Goal: Task Accomplishment & Management: Manage account settings

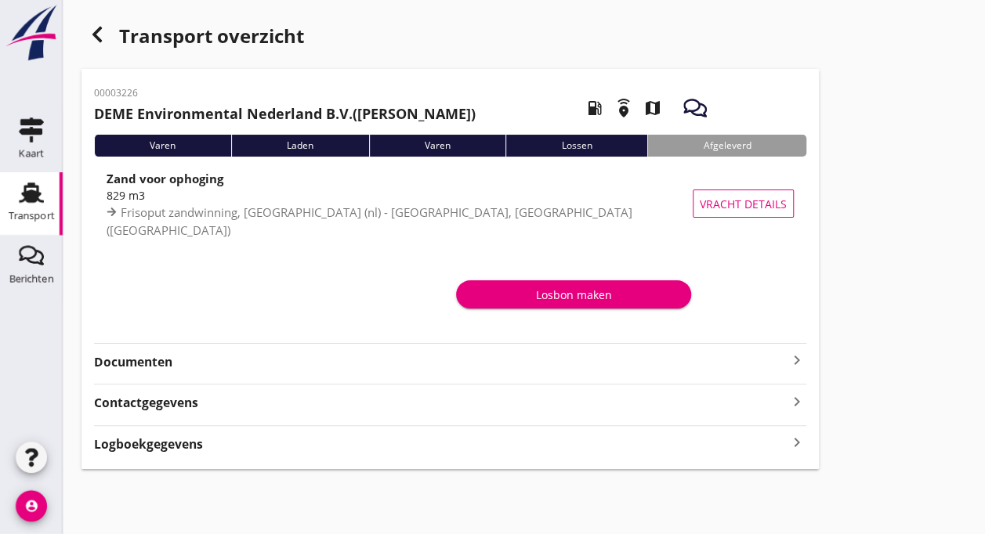
click at [27, 193] on use at bounding box center [31, 193] width 25 height 20
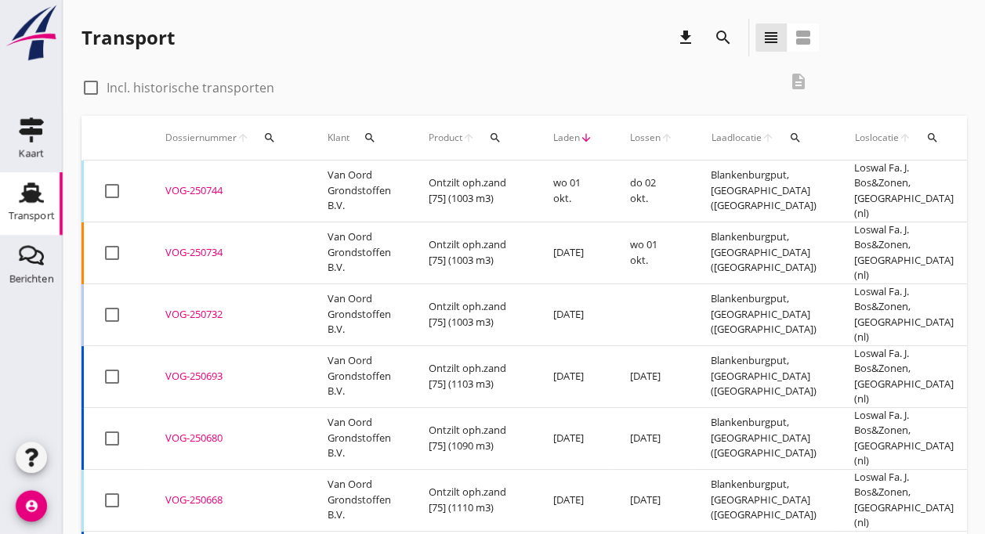
click at [341, 183] on td "Van Oord Grondstoffen B.V." at bounding box center [359, 192] width 101 height 62
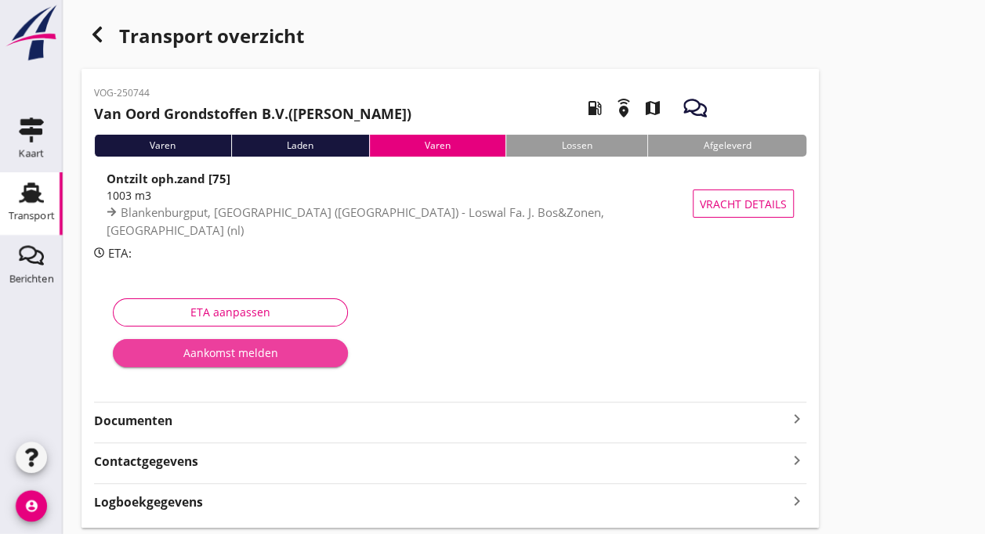
click at [230, 352] on div "Aankomst melden" at bounding box center [230, 353] width 210 height 16
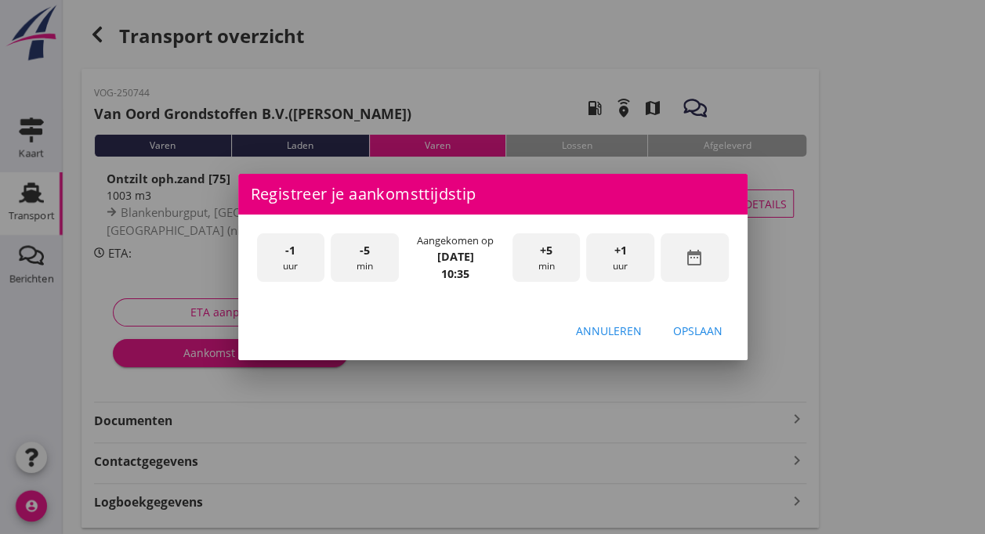
click at [290, 257] on span "-1" at bounding box center [290, 250] width 10 height 17
click at [370, 255] on div "-5 min" at bounding box center [365, 257] width 68 height 49
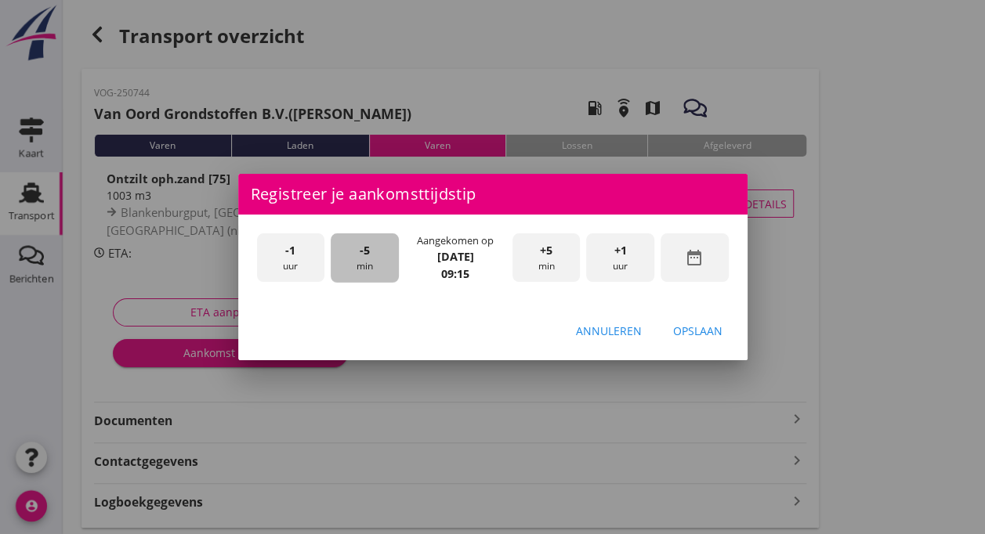
click at [370, 255] on div "-5 min" at bounding box center [365, 257] width 68 height 49
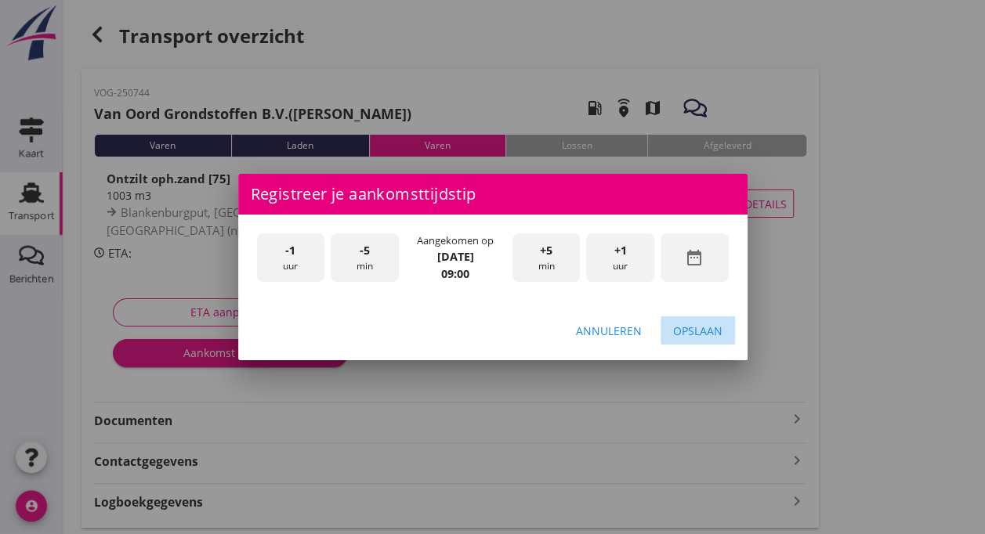
click at [697, 326] on div "Opslaan" at bounding box center [697, 331] width 49 height 16
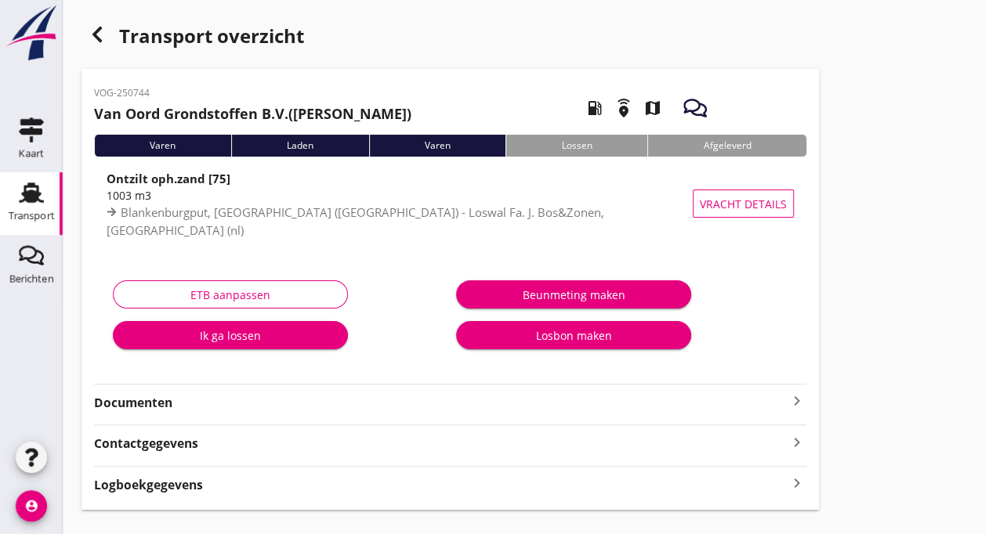
click at [205, 339] on div "Ik ga lossen" at bounding box center [230, 335] width 210 height 16
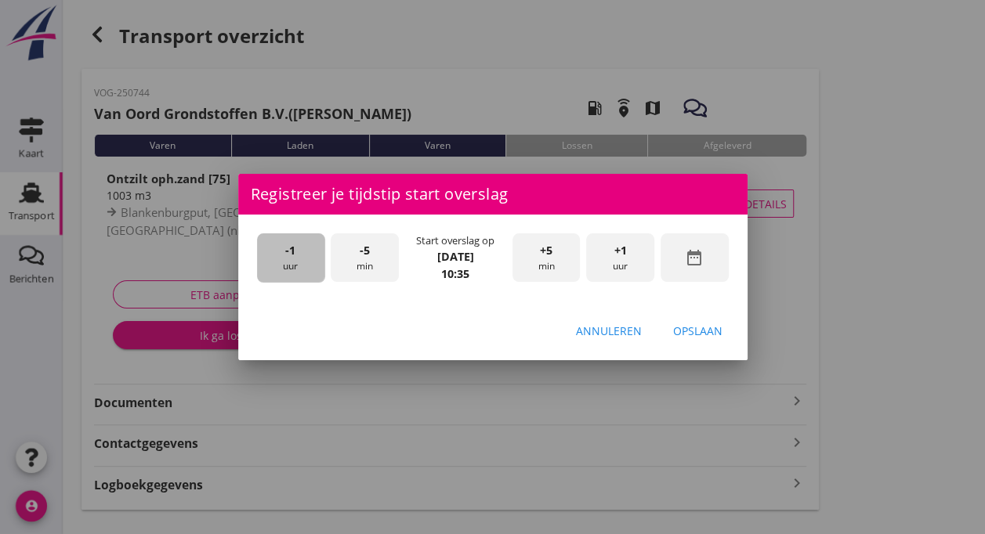
click at [291, 262] on div "-1 uur" at bounding box center [291, 257] width 68 height 49
click at [388, 254] on div "-5 min" at bounding box center [365, 257] width 68 height 49
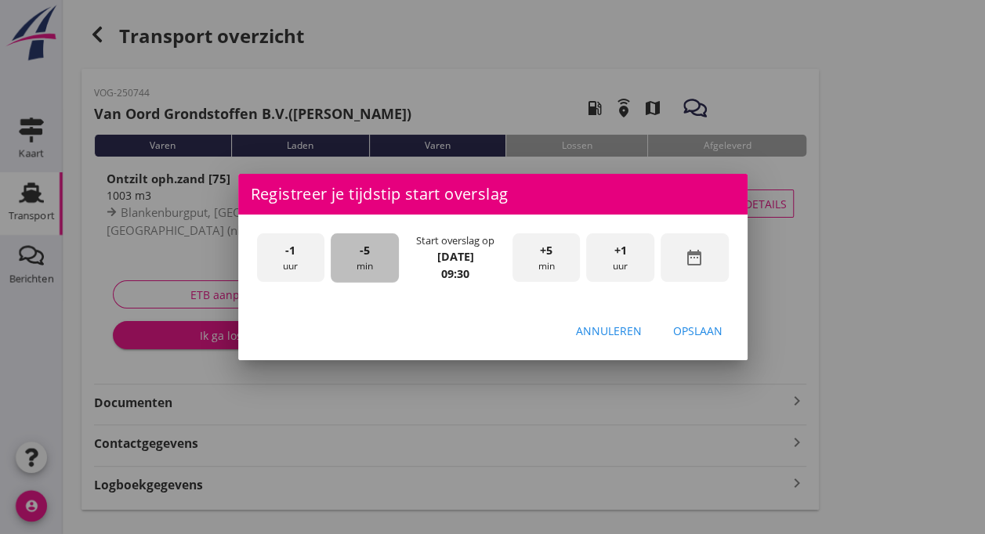
click at [388, 254] on div "-5 min" at bounding box center [365, 257] width 68 height 49
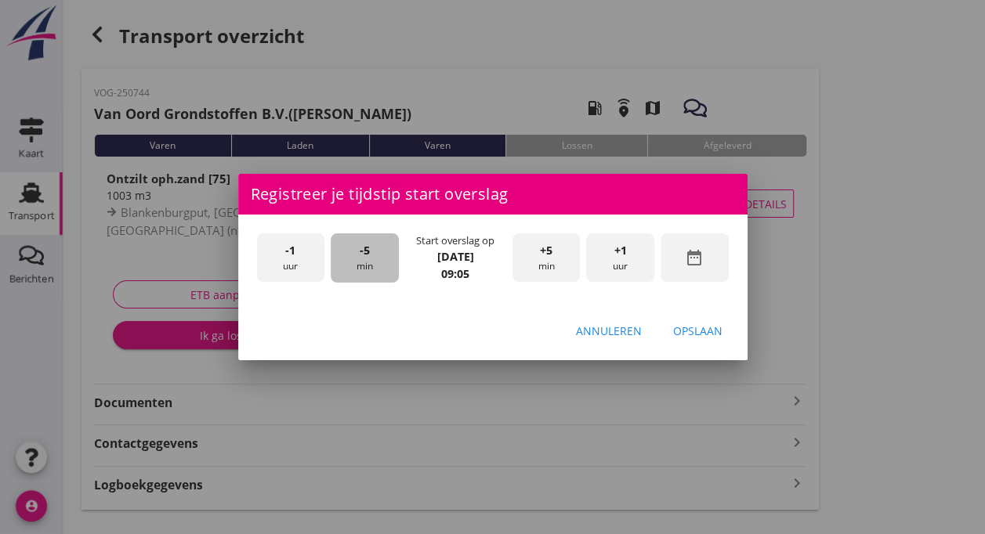
click at [390, 254] on div "-5 min" at bounding box center [365, 257] width 68 height 49
click at [689, 332] on div "Opslaan" at bounding box center [697, 331] width 49 height 16
